Goal: Browse casually

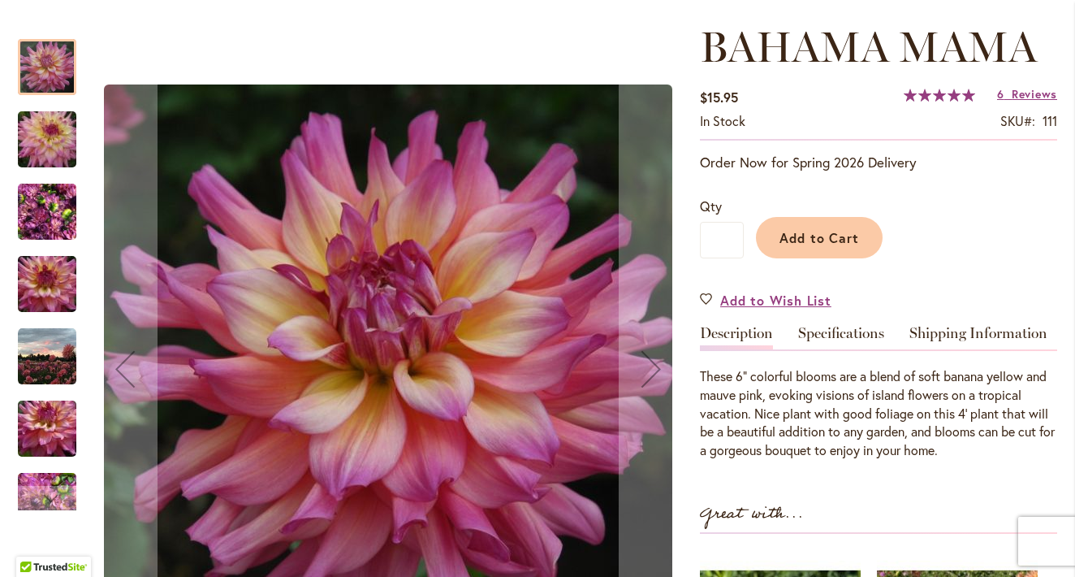
scroll to position [212, 0]
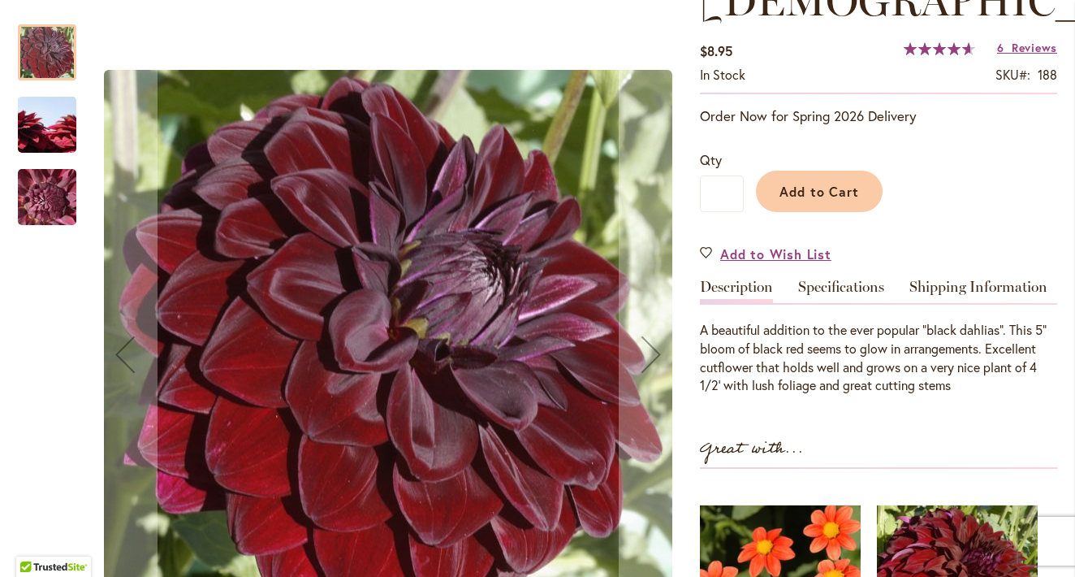
scroll to position [297, 0]
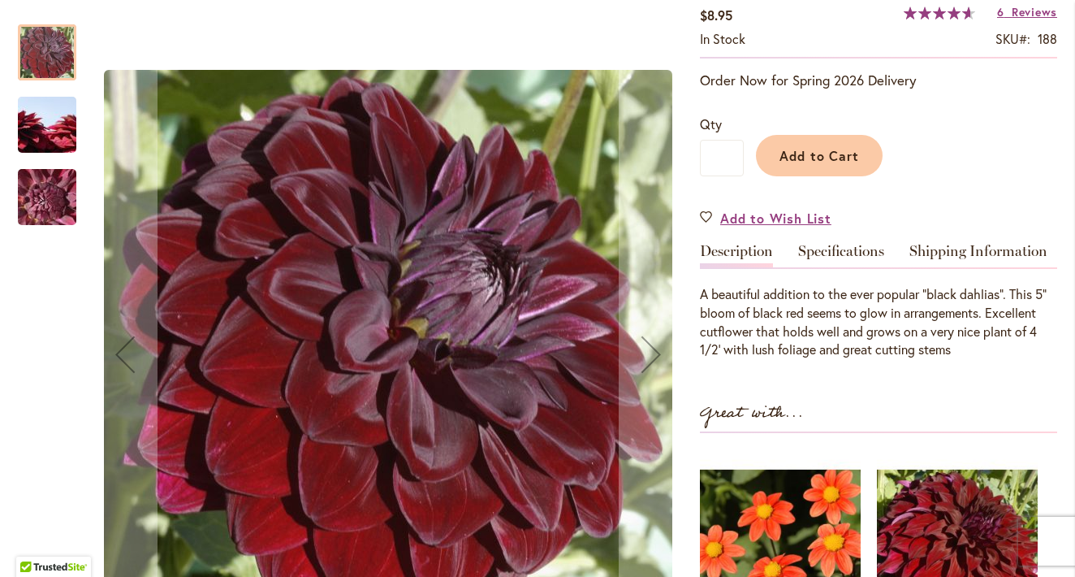
click at [64, 121] on img "VOODOO" at bounding box center [47, 125] width 117 height 78
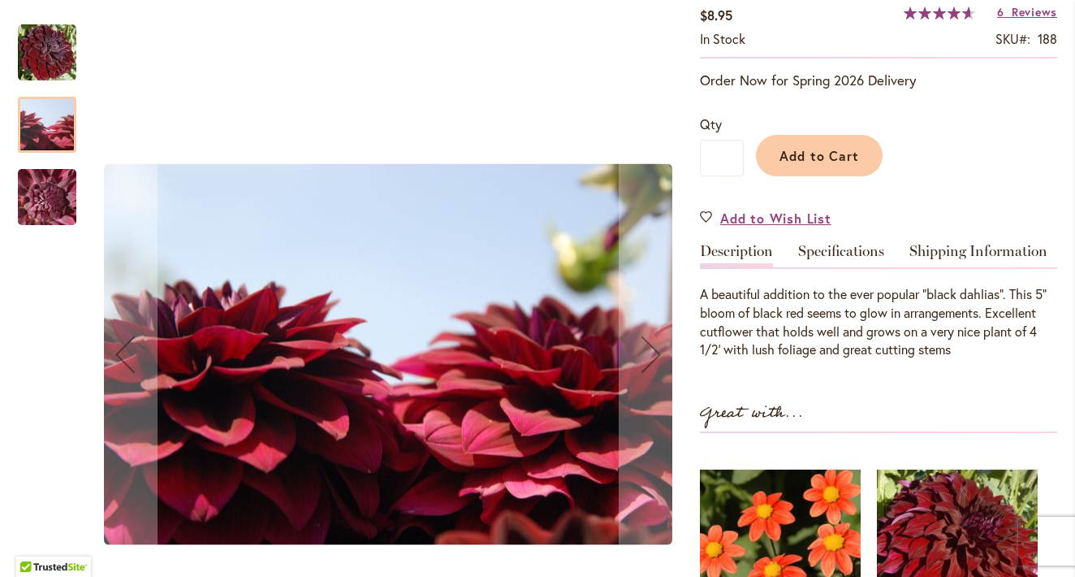
click at [45, 69] on img "VOODOO" at bounding box center [47, 53] width 58 height 58
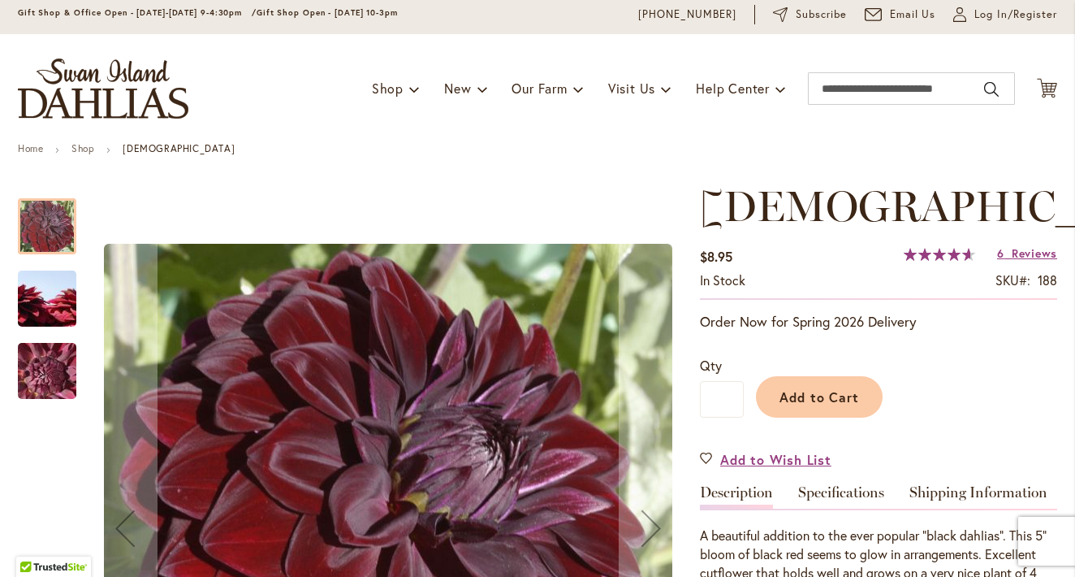
scroll to position [72, 0]
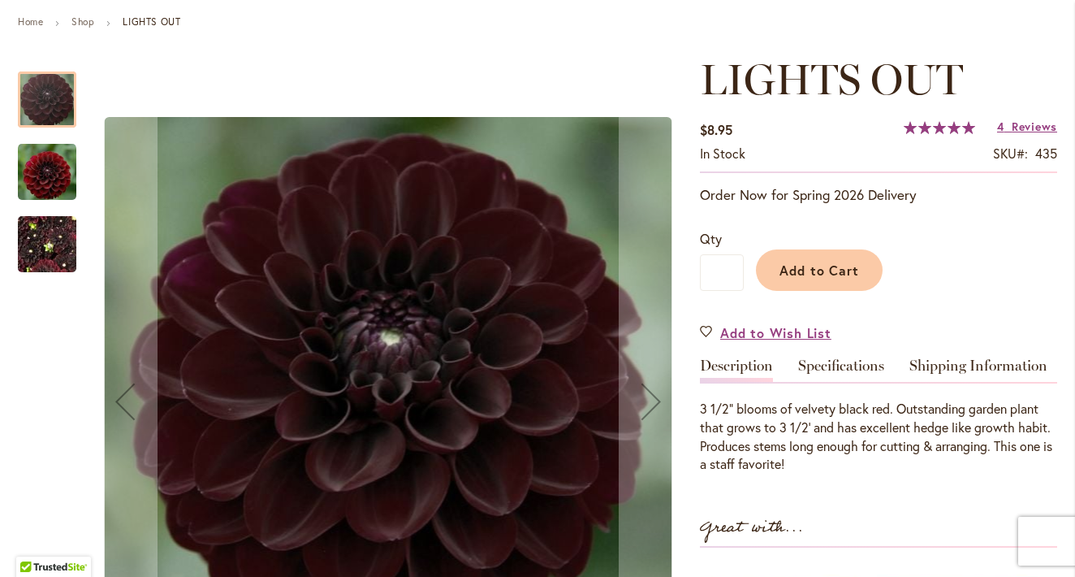
scroll to position [188, 0]
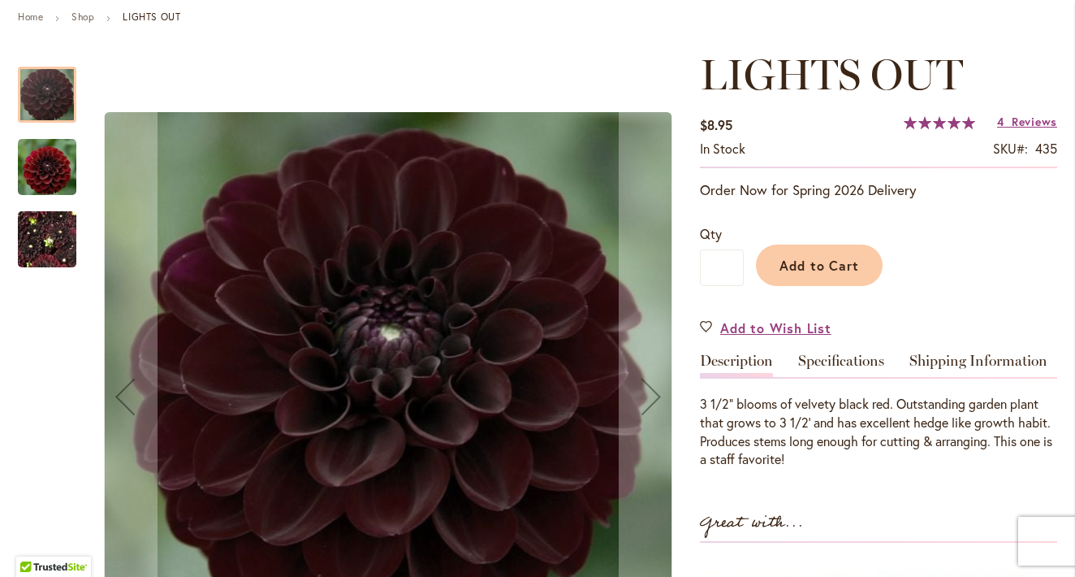
click at [43, 231] on img "LIGHTS OUT" at bounding box center [47, 240] width 58 height 78
